Goal: Find specific page/section: Find specific page/section

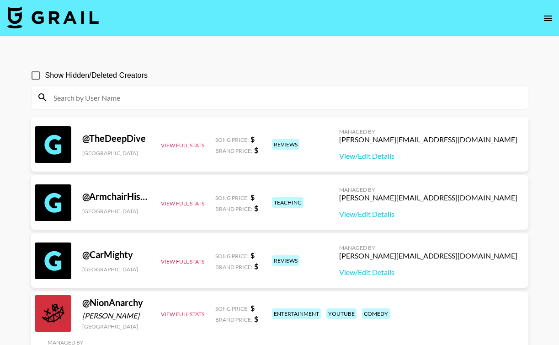
click at [138, 97] on input at bounding box center [285, 97] width 474 height 15
paste input "soudersam"
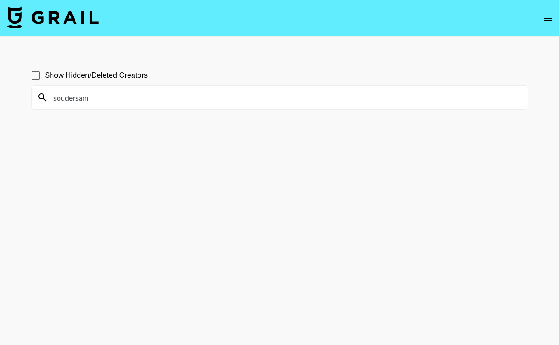
type input "soudersam"
click at [40, 95] on icon at bounding box center [42, 97] width 11 height 11
click at [111, 101] on input "soudersam" at bounding box center [285, 97] width 474 height 15
drag, startPoint x: 111, startPoint y: 101, endPoint x: 54, endPoint y: 91, distance: 57.4
click at [55, 91] on input "soudersam" at bounding box center [285, 97] width 474 height 15
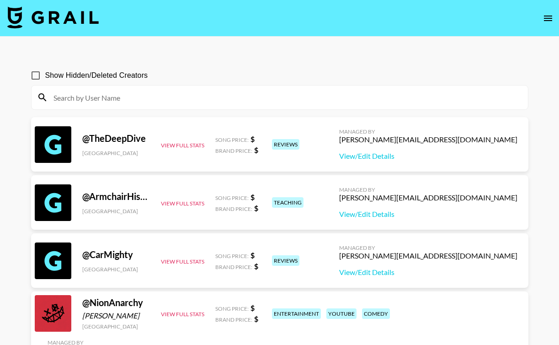
click at [181, 98] on input at bounding box center [285, 97] width 474 height 15
paste input "[URL][DOMAIN_NAME]"
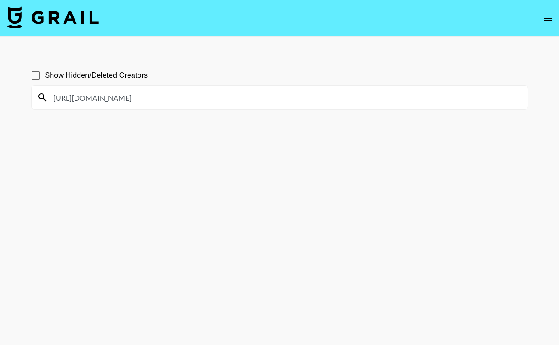
drag, startPoint x: 188, startPoint y: 92, endPoint x: 19, endPoint y: 100, distance: 168.8
click at [19, 100] on main "Show Hidden/Deleted Creators [URL][DOMAIN_NAME]" at bounding box center [279, 194] width 559 height 315
drag, startPoint x: 186, startPoint y: 97, endPoint x: 61, endPoint y: 100, distance: 124.3
click at [61, 100] on input "[URL][DOMAIN_NAME]" at bounding box center [285, 97] width 474 height 15
type input "h"
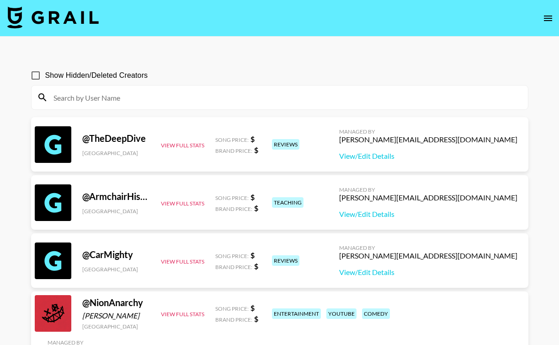
paste input "soudersam"
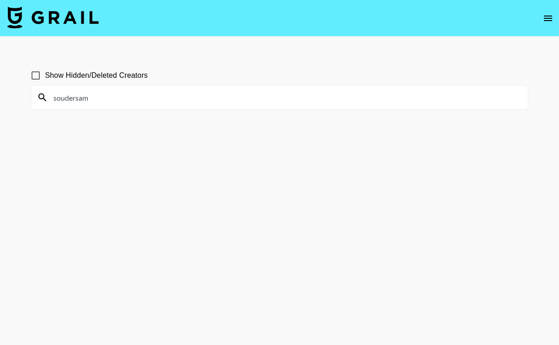
type input "soudersam"
drag, startPoint x: 101, startPoint y: 101, endPoint x: 49, endPoint y: 101, distance: 52.1
click at [49, 101] on input "soudersam" at bounding box center [285, 97] width 474 height 15
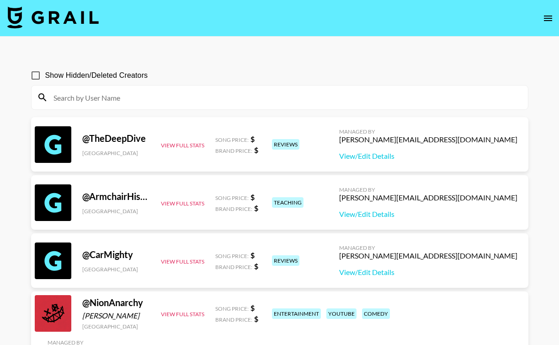
paste input "lautgedachtertagtraum"
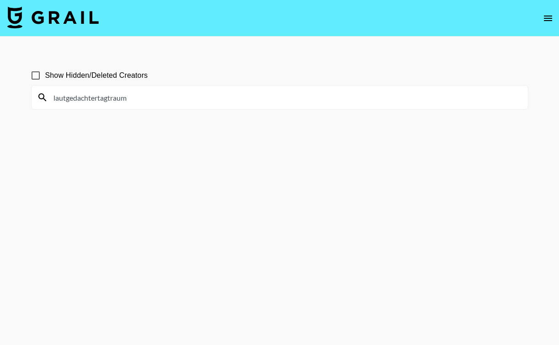
type input "lautgedachtertagtraum"
click at [245, 75] on div "Show Hidden/Deleted Creators" at bounding box center [279, 75] width 497 height 19
drag, startPoint x: 144, startPoint y: 94, endPoint x: 39, endPoint y: 94, distance: 105.6
click at [39, 94] on div "lautgedachtertagtraum" at bounding box center [280, 97] width 496 height 24
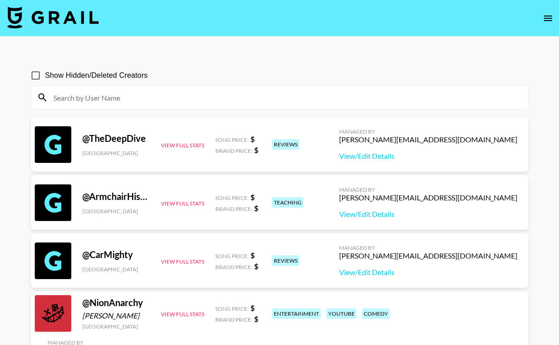
paste input "[PERSON_NAME]._"
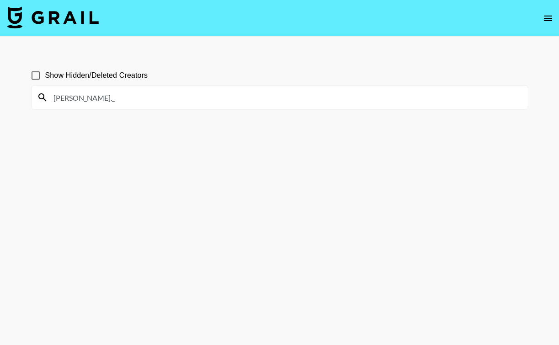
click at [173, 101] on input "[PERSON_NAME]._" at bounding box center [285, 97] width 474 height 15
paste input "[URL][DOMAIN_NAME]"
type input "[PERSON_NAME]._[URL][DOMAIN_NAME]"
drag, startPoint x: 244, startPoint y: 96, endPoint x: 38, endPoint y: 96, distance: 205.7
click at [38, 96] on div "[PERSON_NAME]._[URL][DOMAIN_NAME]" at bounding box center [280, 97] width 496 height 24
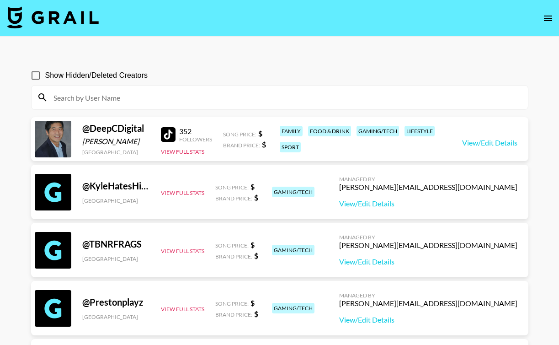
paste input "[URL][DOMAIN_NAME]"
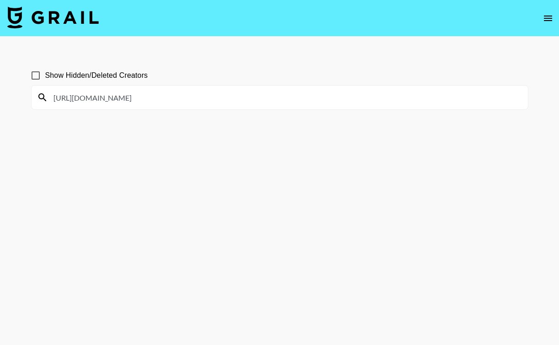
type input "[URL][DOMAIN_NAME]"
drag, startPoint x: 222, startPoint y: 93, endPoint x: 45, endPoint y: 93, distance: 176.4
click at [45, 93] on div "[URL][DOMAIN_NAME]" at bounding box center [280, 97] width 496 height 24
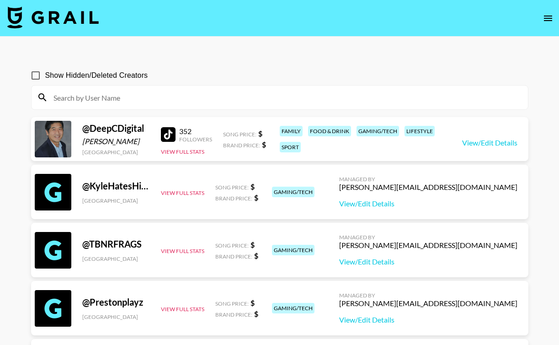
paste input "[URL][DOMAIN_NAME]"
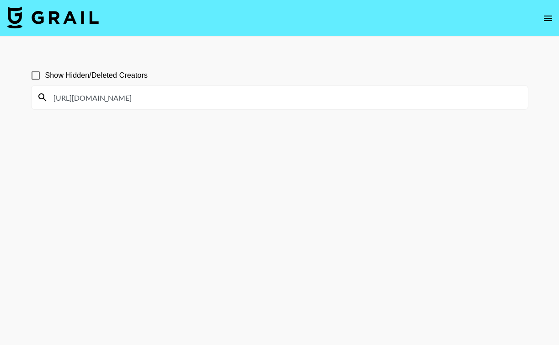
type input "[URL][DOMAIN_NAME]"
drag, startPoint x: 197, startPoint y: 95, endPoint x: 47, endPoint y: 85, distance: 150.2
click at [47, 85] on div "[URL][DOMAIN_NAME]" at bounding box center [280, 97] width 496 height 24
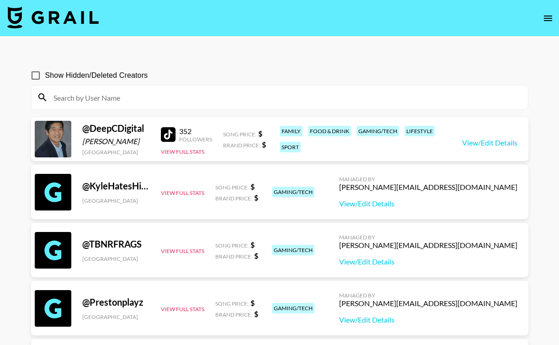
paste input "[URL][DOMAIN_NAME]"
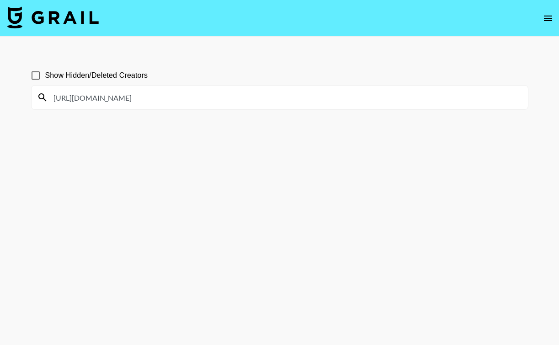
type input "[URL][DOMAIN_NAME]"
drag, startPoint x: 190, startPoint y: 98, endPoint x: 52, endPoint y: 96, distance: 138.5
click at [52, 96] on input "[URL][DOMAIN_NAME]" at bounding box center [285, 97] width 474 height 15
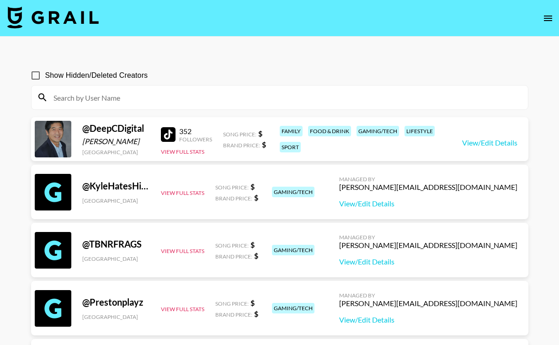
paste input "[URL][DOMAIN_NAME]"
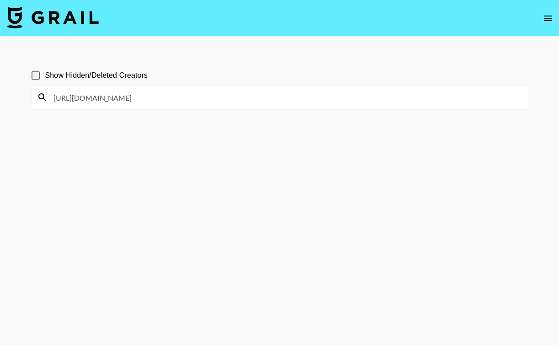
type input "[URL][DOMAIN_NAME]"
click at [38, 80] on input "Show Hidden/Deleted Creators" at bounding box center [35, 75] width 19 height 19
click at [31, 75] on input "Show Hidden/Deleted Creators" at bounding box center [35, 75] width 19 height 19
checkbox input "false"
drag, startPoint x: 206, startPoint y: 101, endPoint x: 54, endPoint y: 96, distance: 152.3
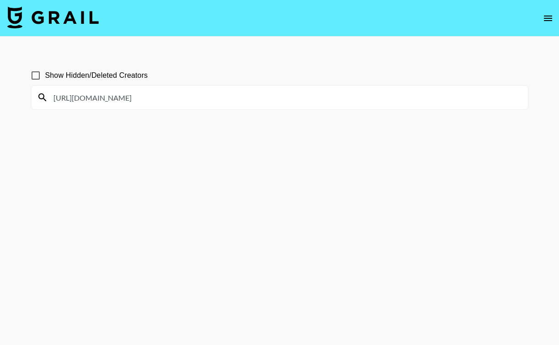
click at [54, 96] on input "[URL][DOMAIN_NAME]" at bounding box center [285, 97] width 474 height 15
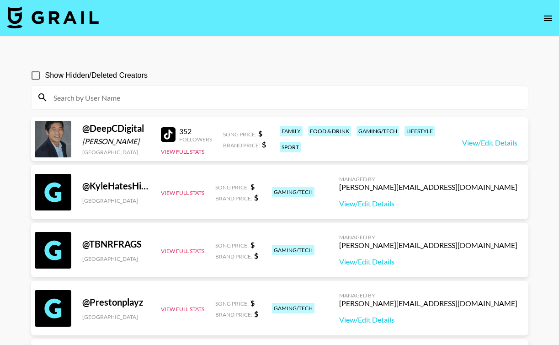
paste input "[URL][DOMAIN_NAME]"
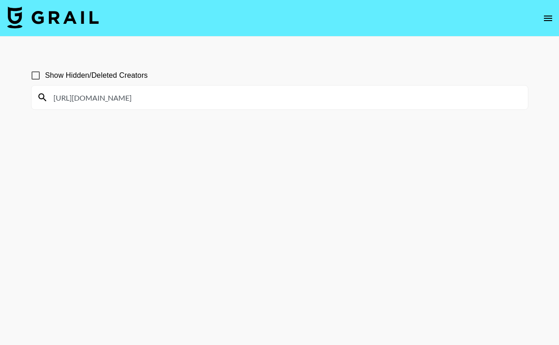
type input "[URL][DOMAIN_NAME]"
click at [35, 78] on input "Show Hidden/Deleted Creators" at bounding box center [35, 75] width 19 height 19
checkbox input "true"
drag, startPoint x: 174, startPoint y: 99, endPoint x: 104, endPoint y: 99, distance: 69.9
click at [104, 99] on input "[URL][DOMAIN_NAME]" at bounding box center [285, 97] width 474 height 15
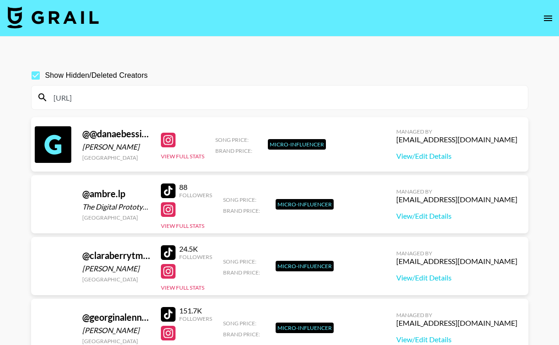
type input "[URL]"
